Goal: Task Accomplishment & Management: Manage account settings

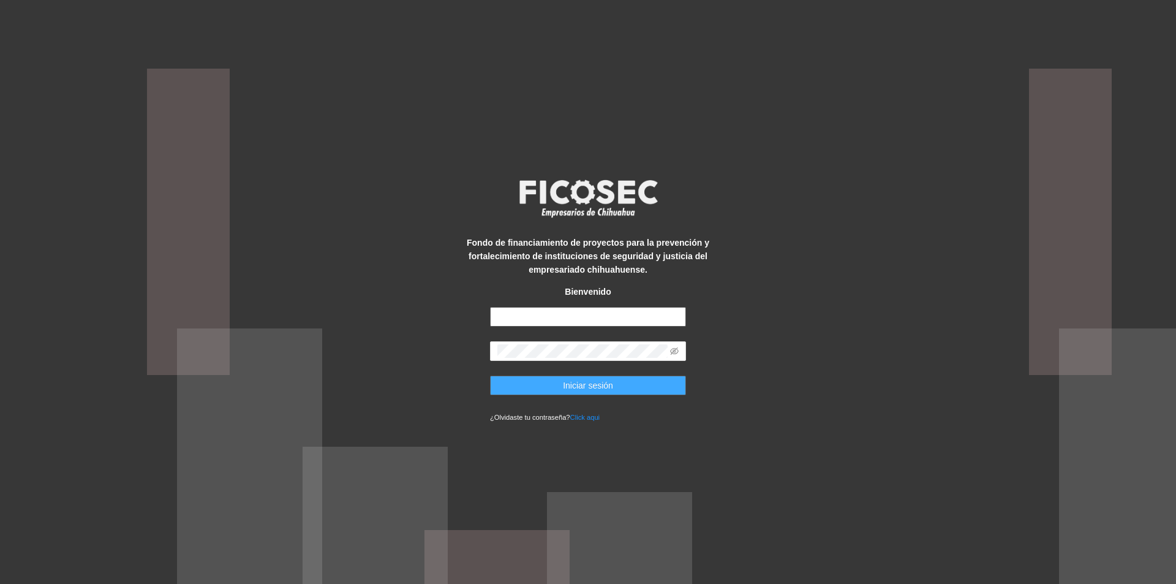
type input "**********"
click at [614, 388] on button "Iniciar sesión" at bounding box center [588, 385] width 196 height 20
click at [678, 352] on icon "eye-invisible" at bounding box center [674, 351] width 9 height 9
click at [582, 382] on span "Iniciar sesión" at bounding box center [588, 385] width 50 height 13
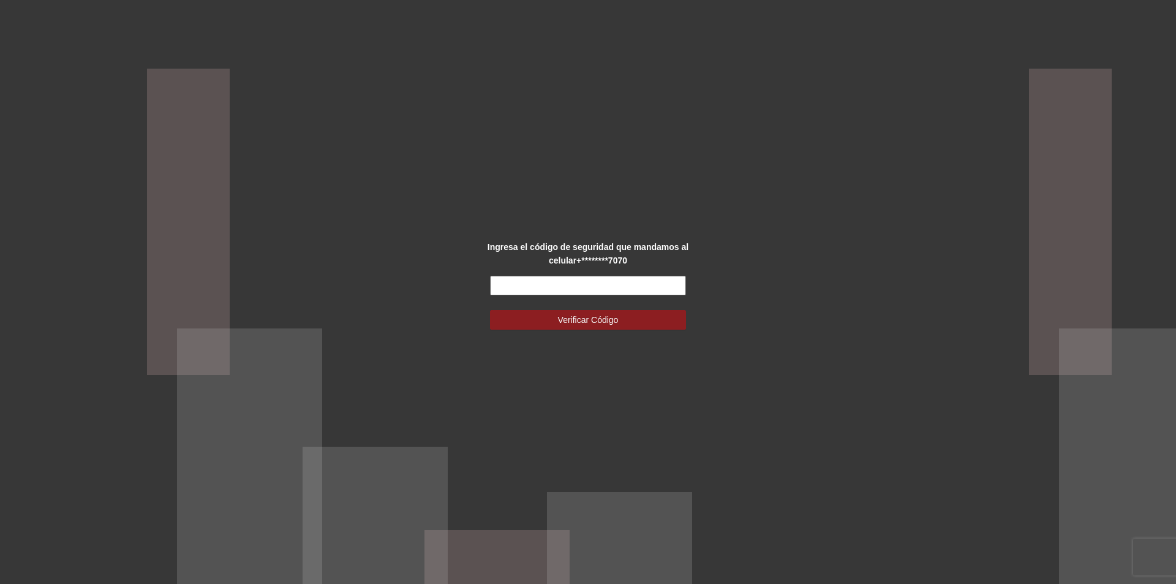
click at [564, 278] on input "text" at bounding box center [588, 286] width 196 height 20
type input "******"
click at [575, 322] on span "Verificar Código" at bounding box center [588, 319] width 61 height 13
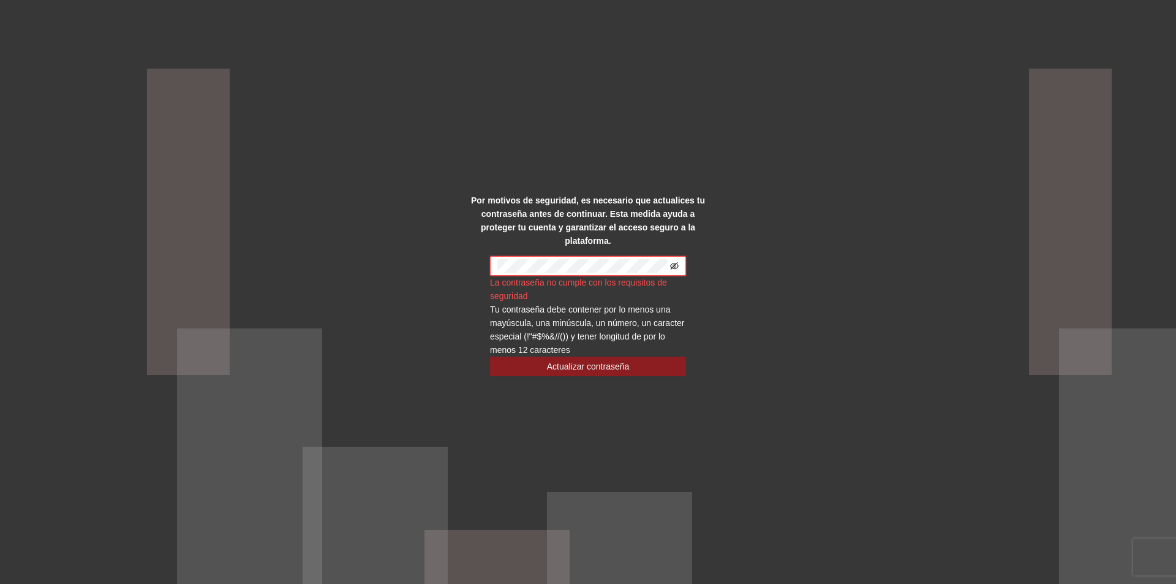
click at [677, 262] on icon "eye-invisible" at bounding box center [674, 266] width 9 height 9
click at [892, 379] on div "Por motivos de seguridad, es necesario que actualices tu contraseña antes de co…" at bounding box center [588, 292] width 1176 height 584
click at [606, 362] on span "Actualizar contraseña" at bounding box center [588, 366] width 83 height 13
click at [586, 360] on span "Actualizar contraseña" at bounding box center [588, 366] width 83 height 13
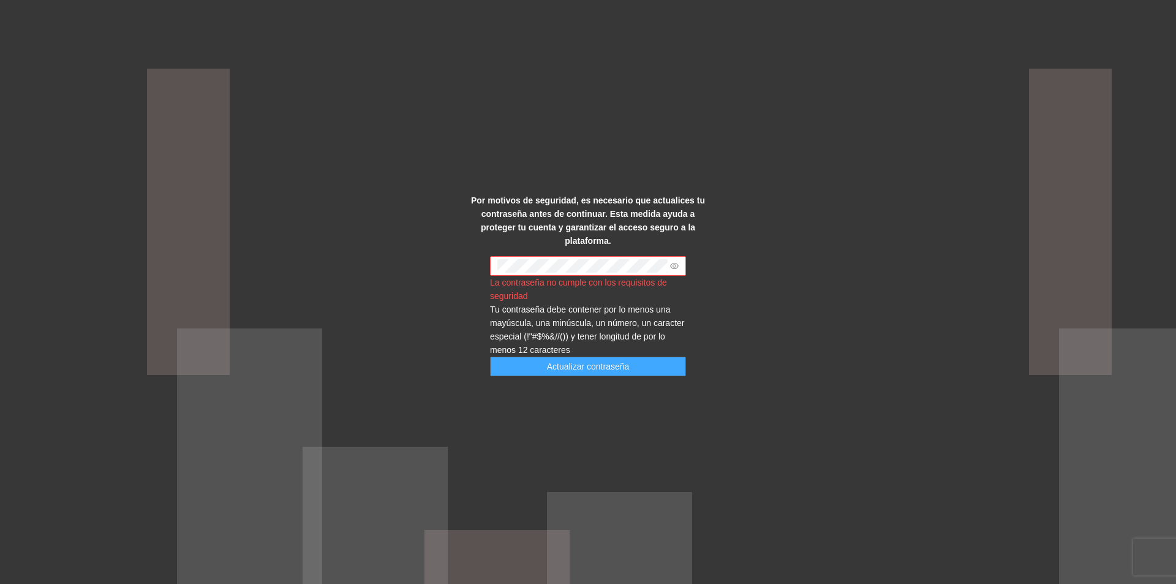
click at [586, 360] on span "Actualizar contraseña" at bounding box center [588, 366] width 83 height 13
click at [597, 356] on button "Actualizar contraseña" at bounding box center [588, 366] width 196 height 20
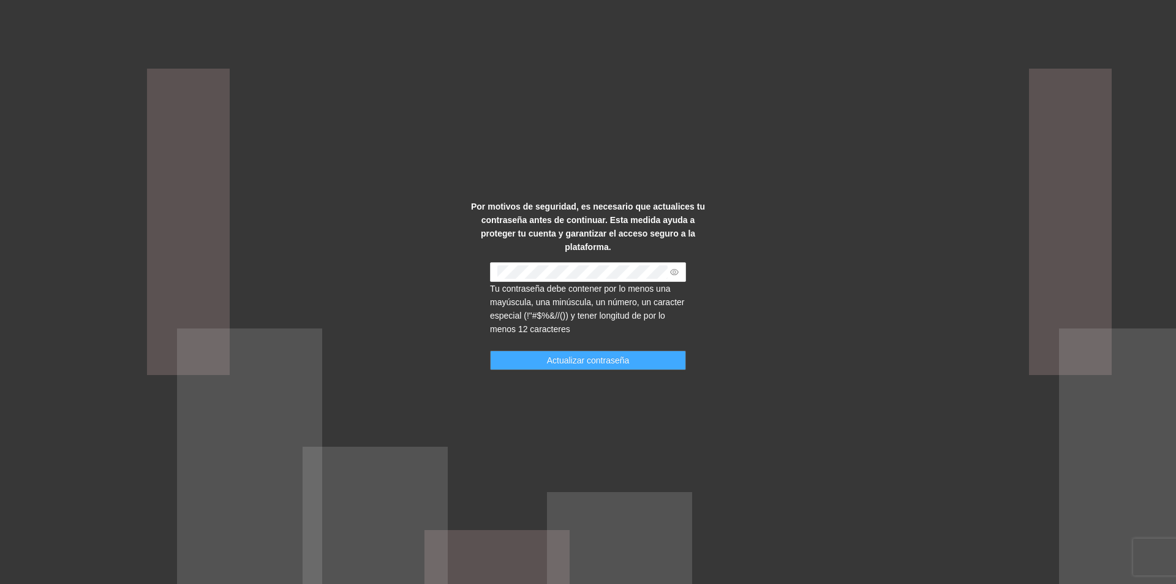
click at [611, 353] on span "Actualizar contraseña" at bounding box center [588, 359] width 83 height 13
click at [612, 353] on span "Actualizar contraseña" at bounding box center [588, 359] width 83 height 13
